Goal: Information Seeking & Learning: Learn about a topic

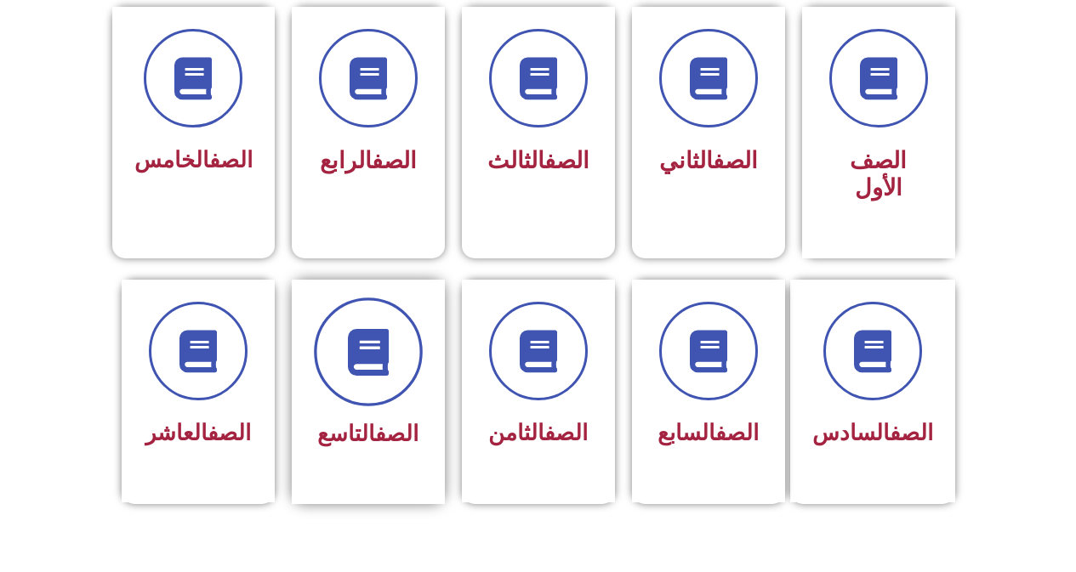
scroll to position [510, 0]
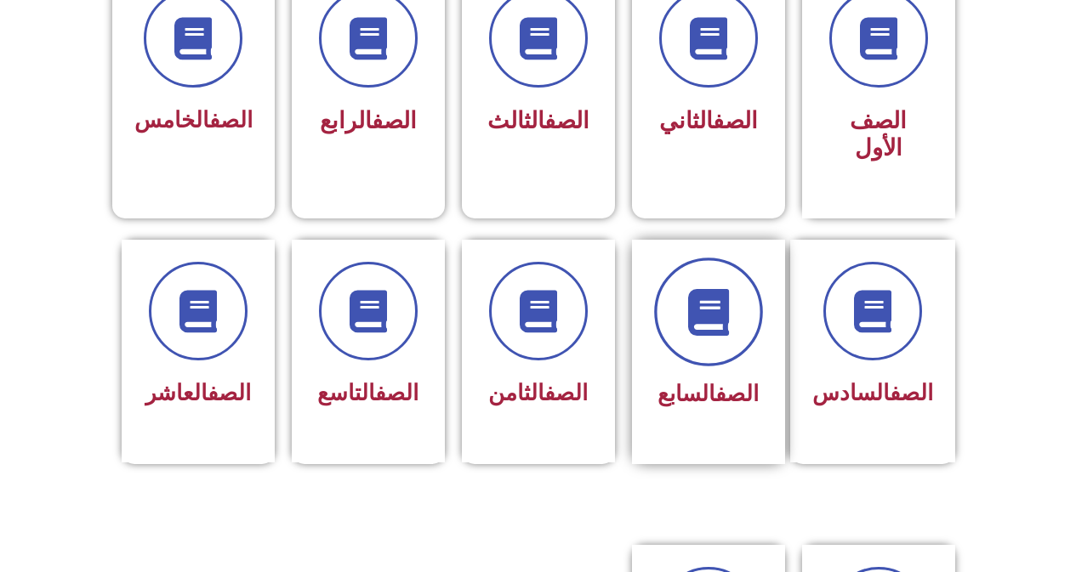
click at [678, 267] on span at bounding box center [708, 312] width 109 height 109
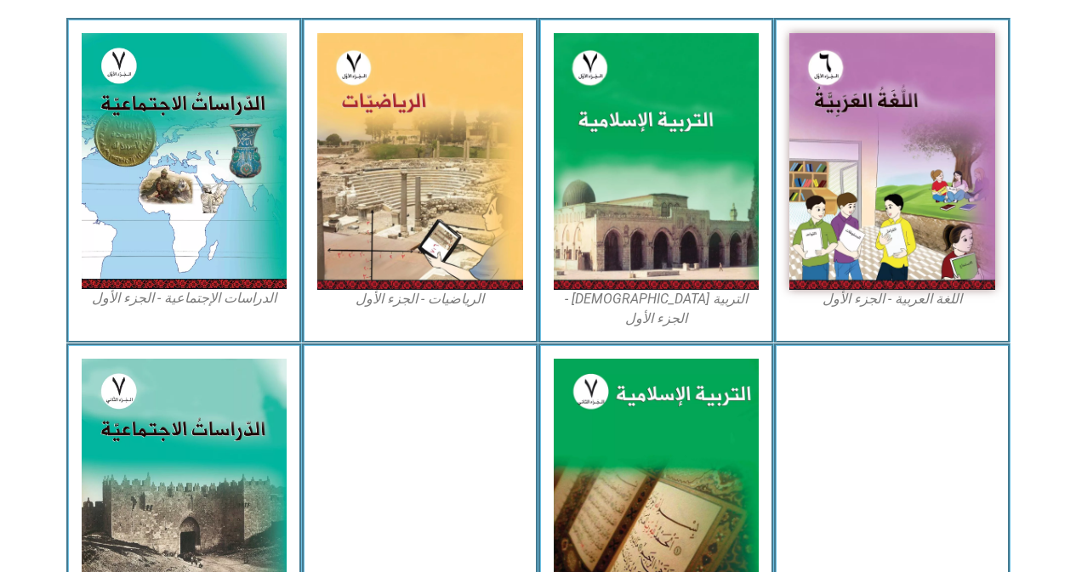
scroll to position [595, 0]
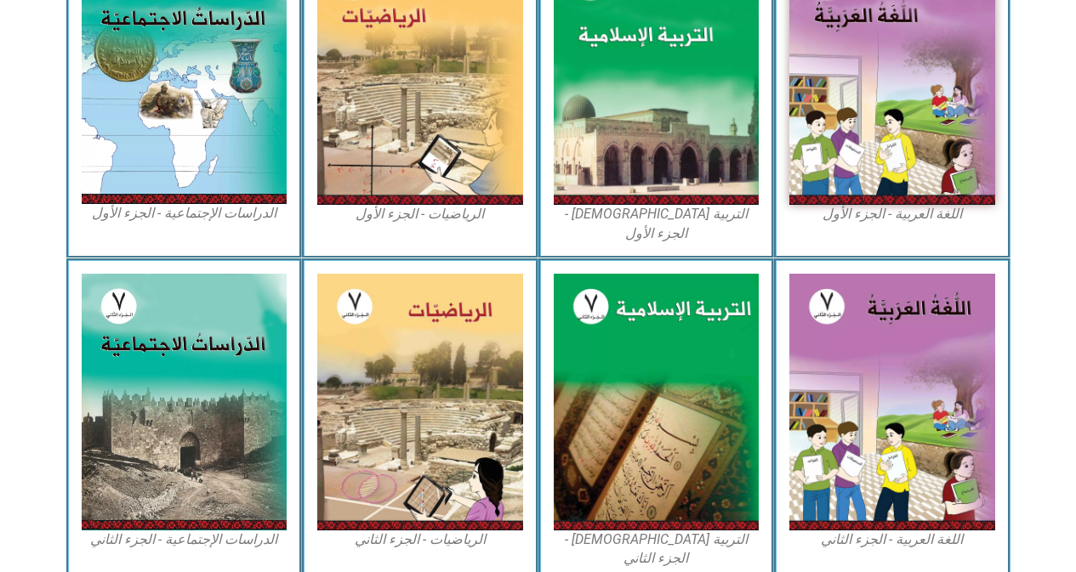
click at [211, 205] on figcaption "الدراسات الإجتماعية - الجزء الأول​" at bounding box center [185, 213] width 206 height 19
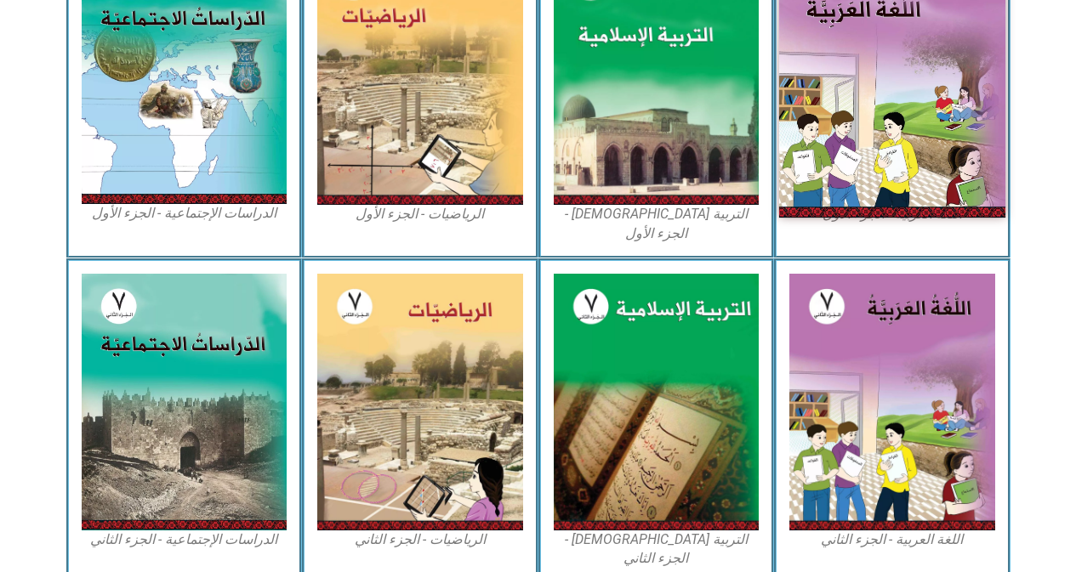
click at [903, 91] on img at bounding box center [892, 76] width 226 height 282
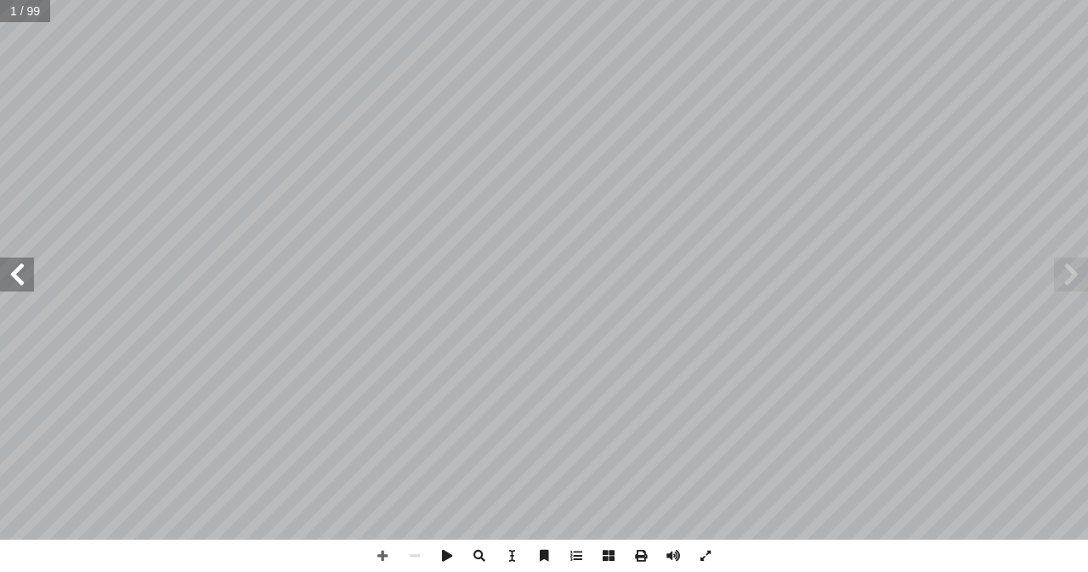
click at [19, 274] on span at bounding box center [17, 275] width 34 height 34
click at [21, 274] on span at bounding box center [17, 275] width 34 height 34
click at [22, 273] on span at bounding box center [17, 275] width 34 height 34
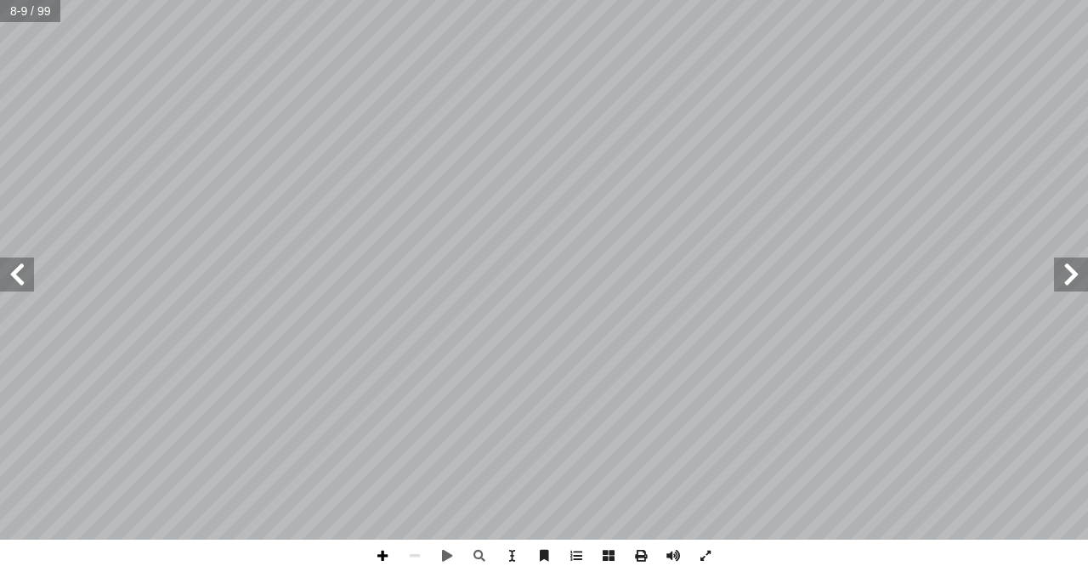
click at [370, 552] on span at bounding box center [382, 556] width 32 height 32
click at [1076, 275] on span at bounding box center [1071, 275] width 34 height 34
click at [1073, 274] on span at bounding box center [1071, 275] width 34 height 34
click at [384, 556] on span at bounding box center [382, 556] width 32 height 32
click at [14, 287] on span at bounding box center [17, 275] width 34 height 34
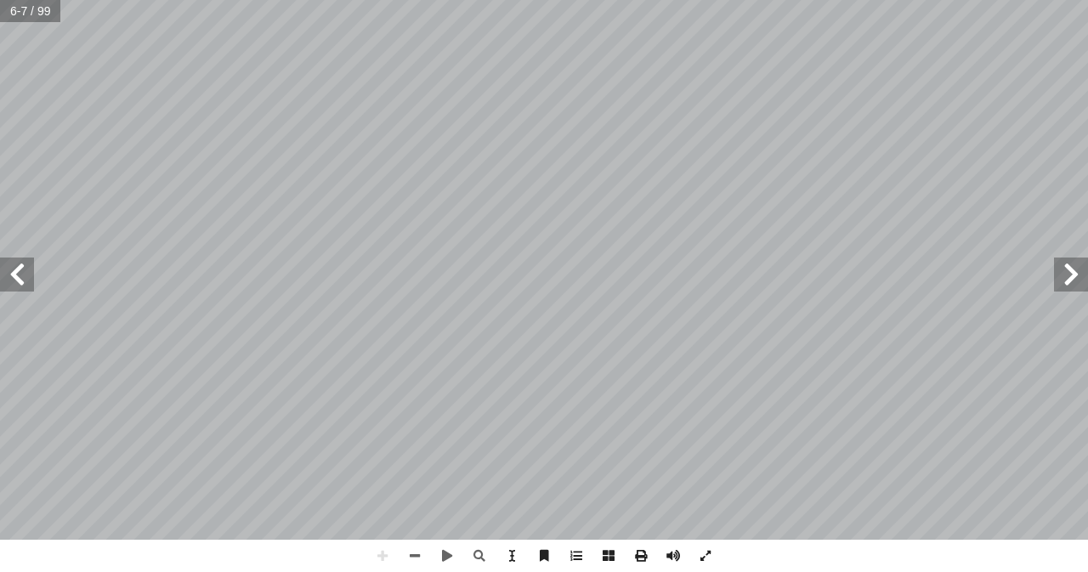
click at [14, 287] on span at bounding box center [17, 275] width 34 height 34
click at [427, 554] on span at bounding box center [415, 556] width 32 height 32
click at [372, 559] on span at bounding box center [382, 556] width 32 height 32
click at [419, 543] on span at bounding box center [415, 556] width 32 height 32
click at [388, 555] on span at bounding box center [382, 556] width 32 height 32
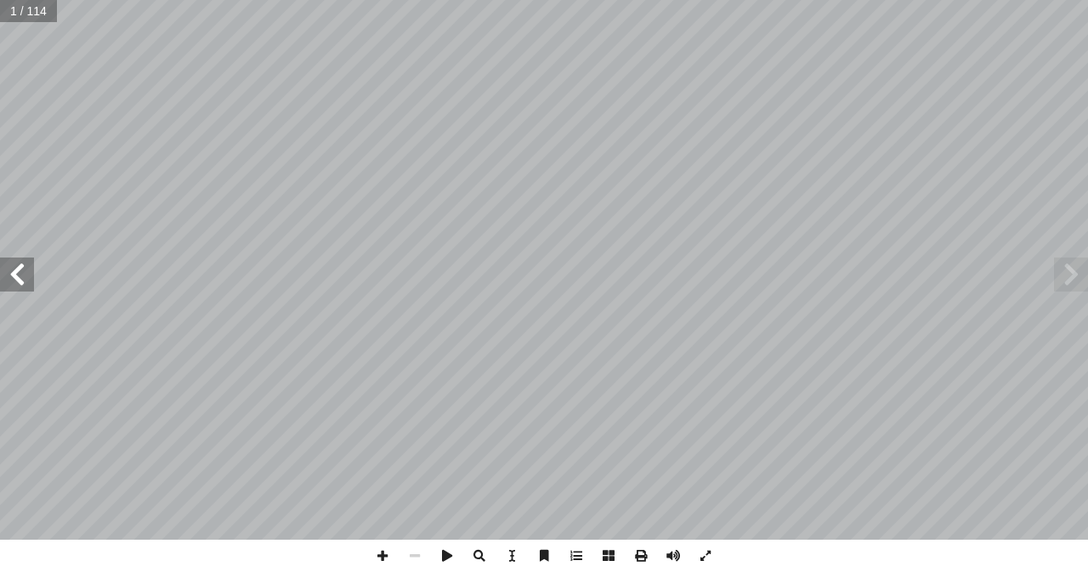
click at [14, 275] on span at bounding box center [17, 275] width 34 height 34
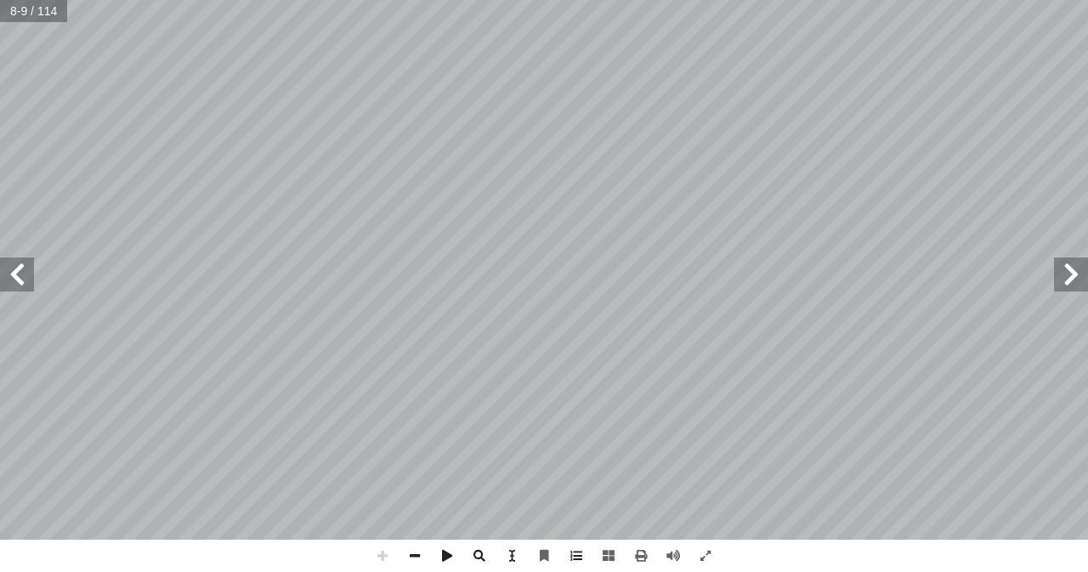
click at [531, 155] on html "الصفحة الرئيسية الصف الأول الصف الثاني الصف الثالث الصف الرابع الصف الخامس الصف…" at bounding box center [544, 77] width 1088 height 155
click at [548, 546] on div "٢ : ِ ة َ ي ِ ت آ � ال ِ لة ِ ئ ْ س أ ال� ِ ن َ ع ُ جيب ُ ن َ و ،) ُ ة َ م ْ ح …" at bounding box center [544, 286] width 1088 height 572
